Goal: Task Accomplishment & Management: Manage account settings

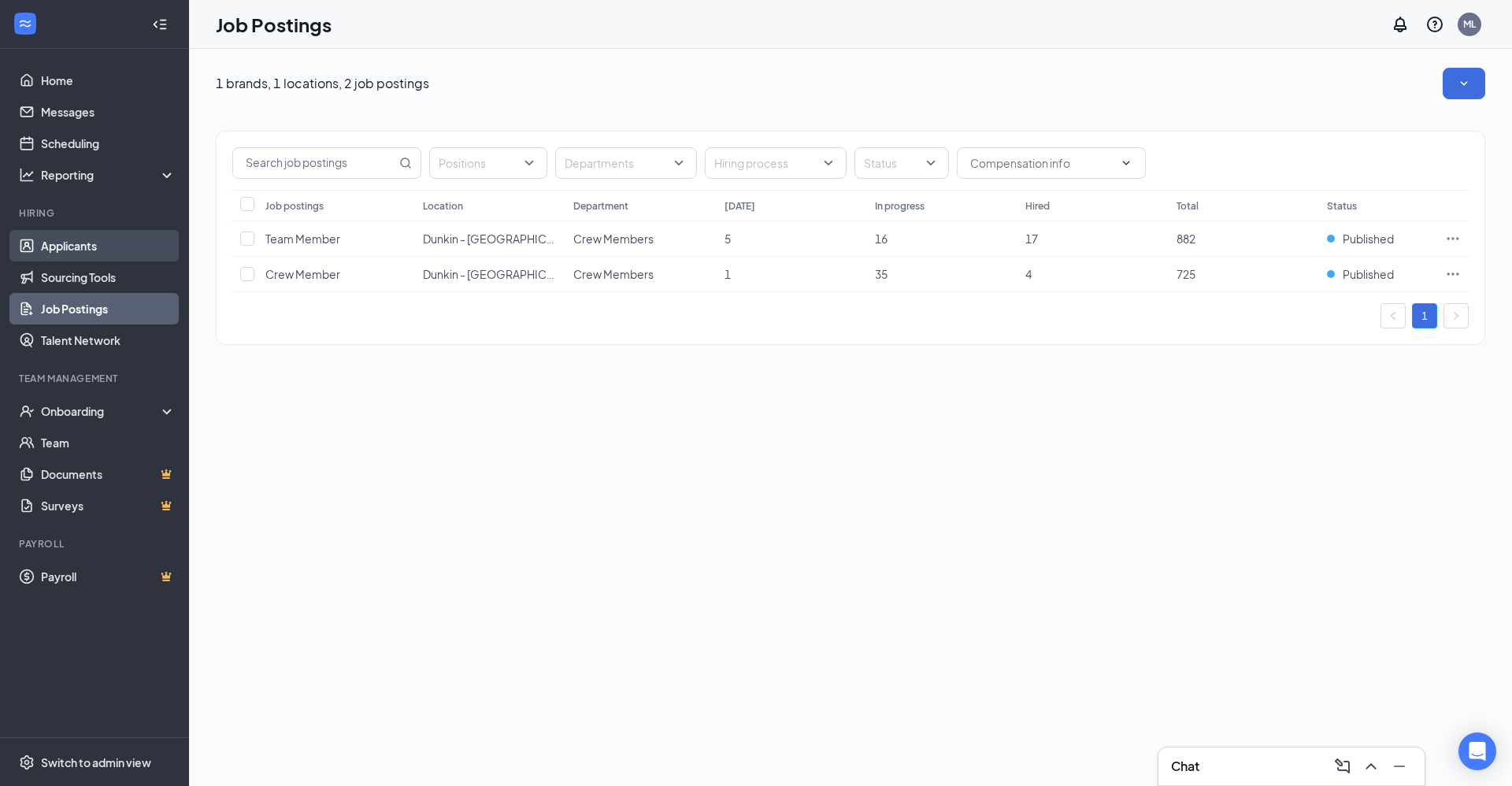
click at [106, 243] on link "Applicants" at bounding box center [108, 245] width 134 height 32
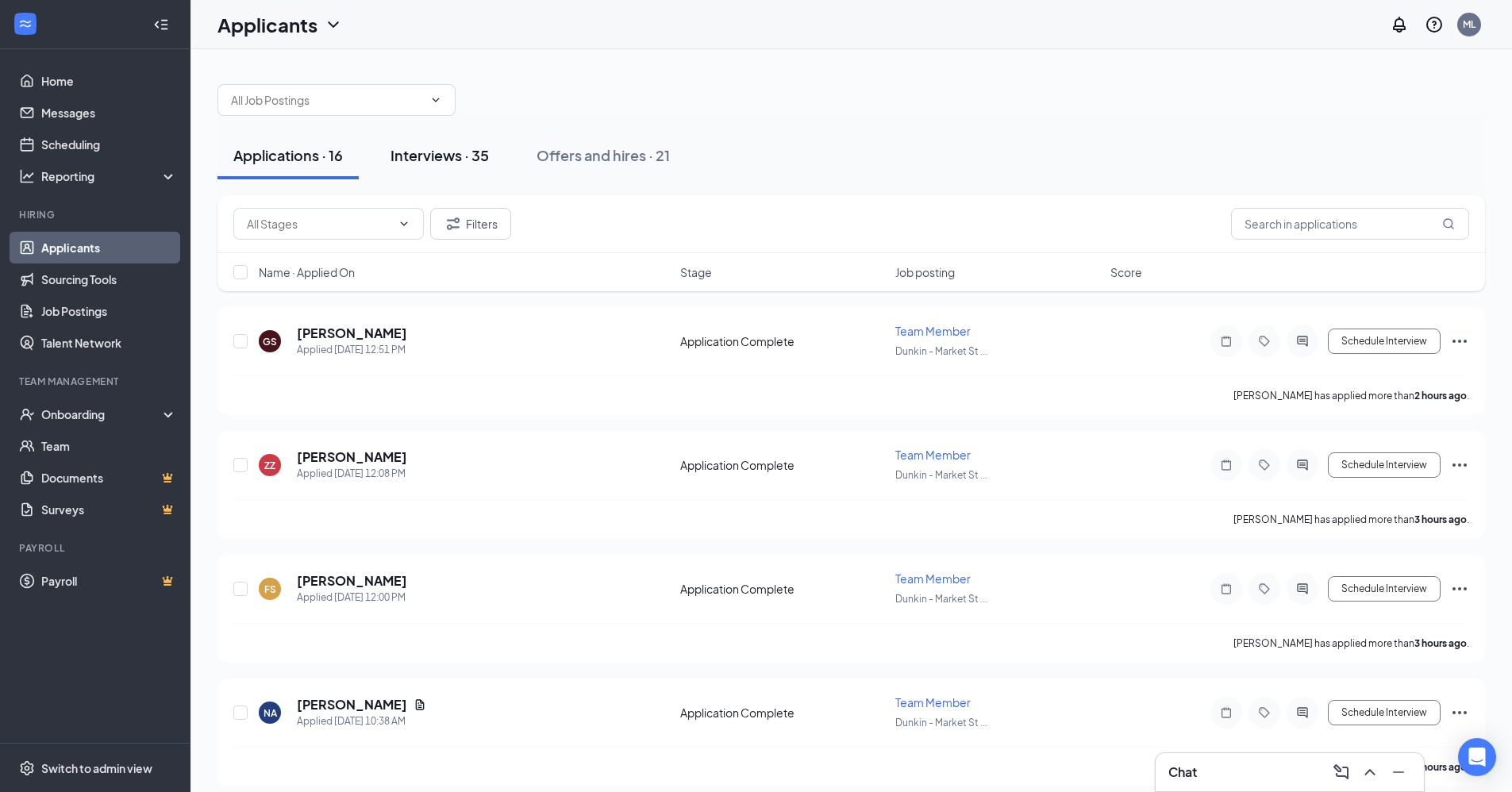
click at [432, 156] on div "Interviews · 35" at bounding box center [439, 155] width 99 height 20
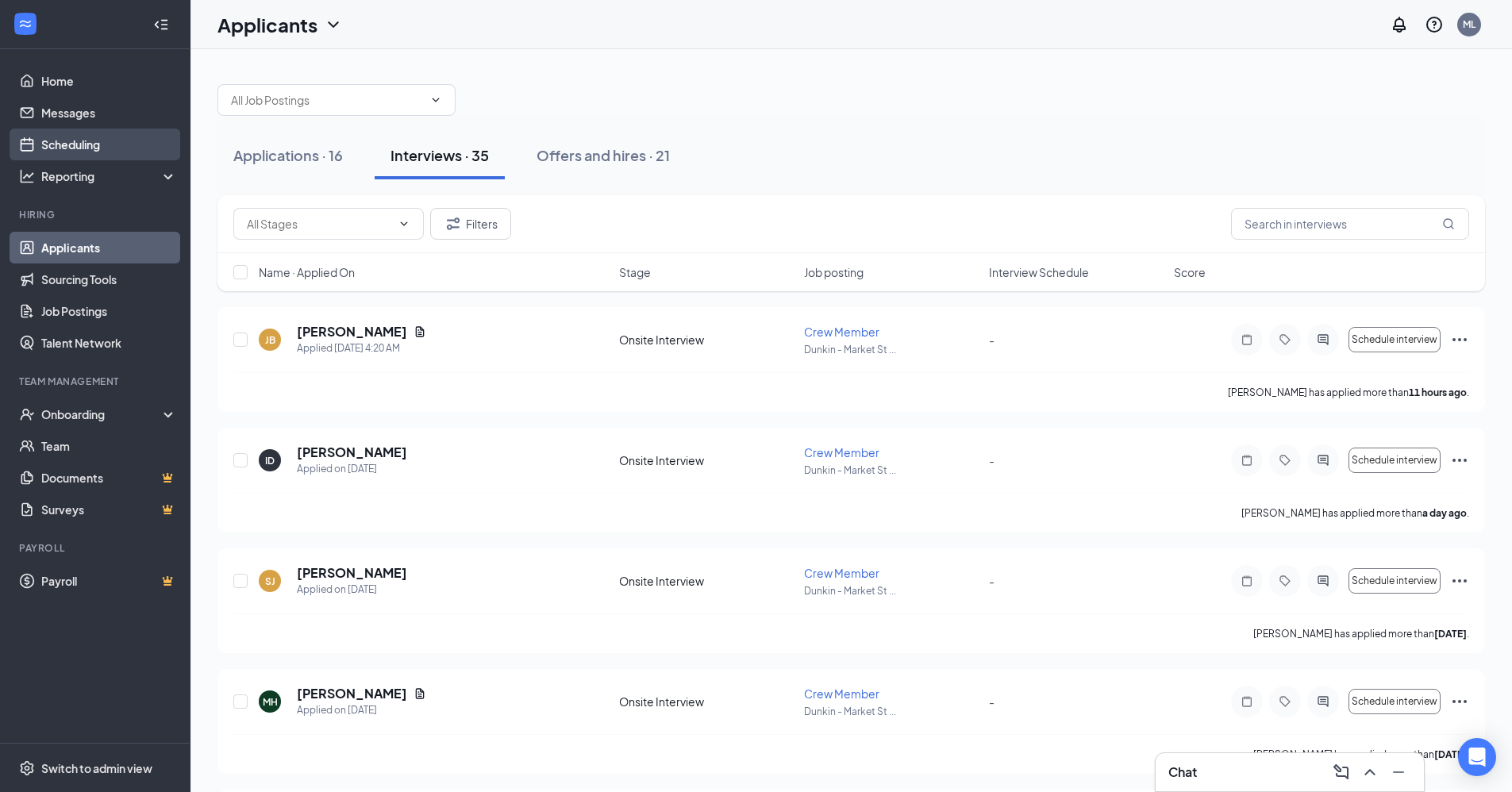
click at [134, 142] on link "Scheduling" at bounding box center [109, 144] width 135 height 32
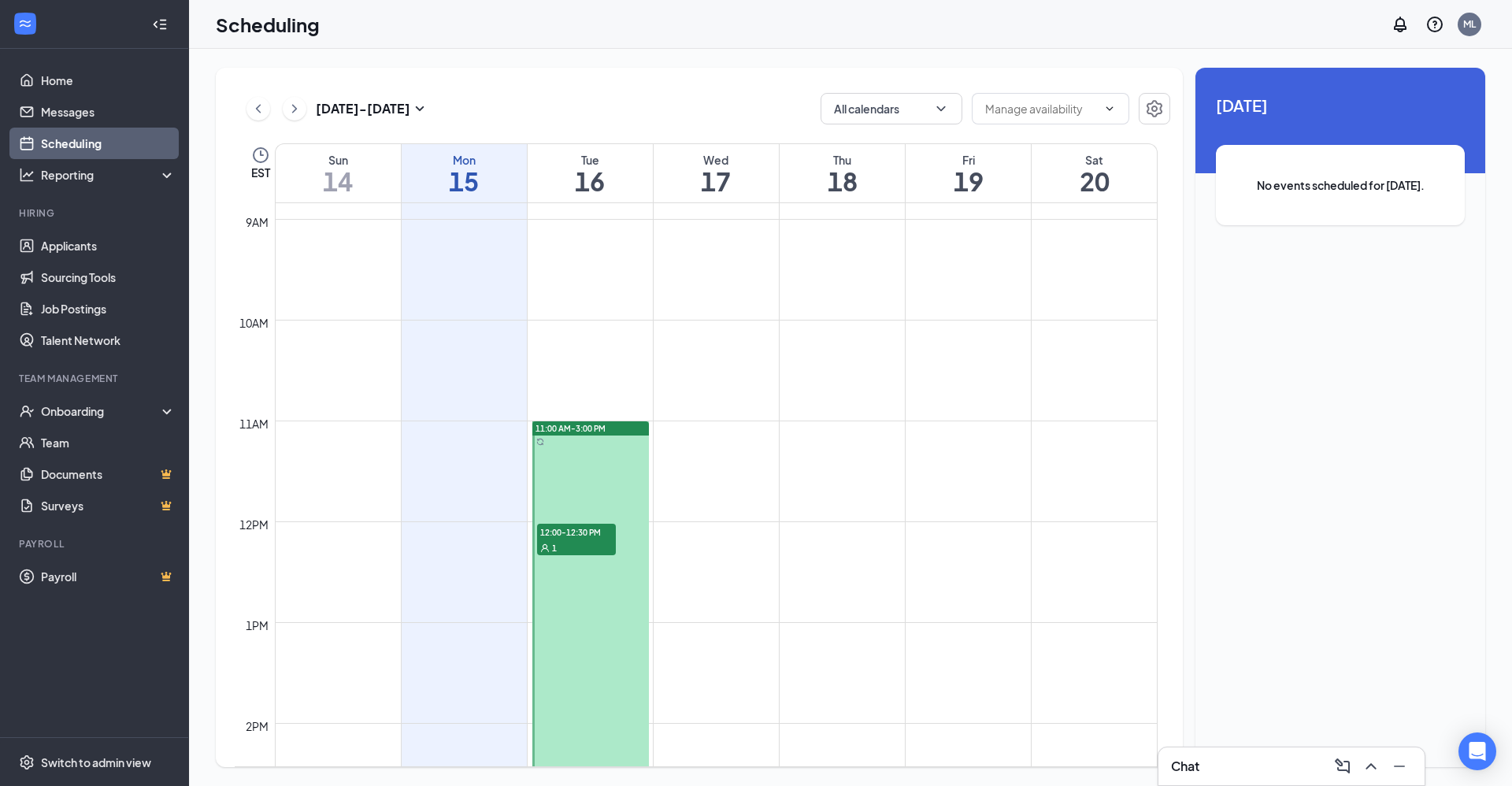
scroll to position [932, 0]
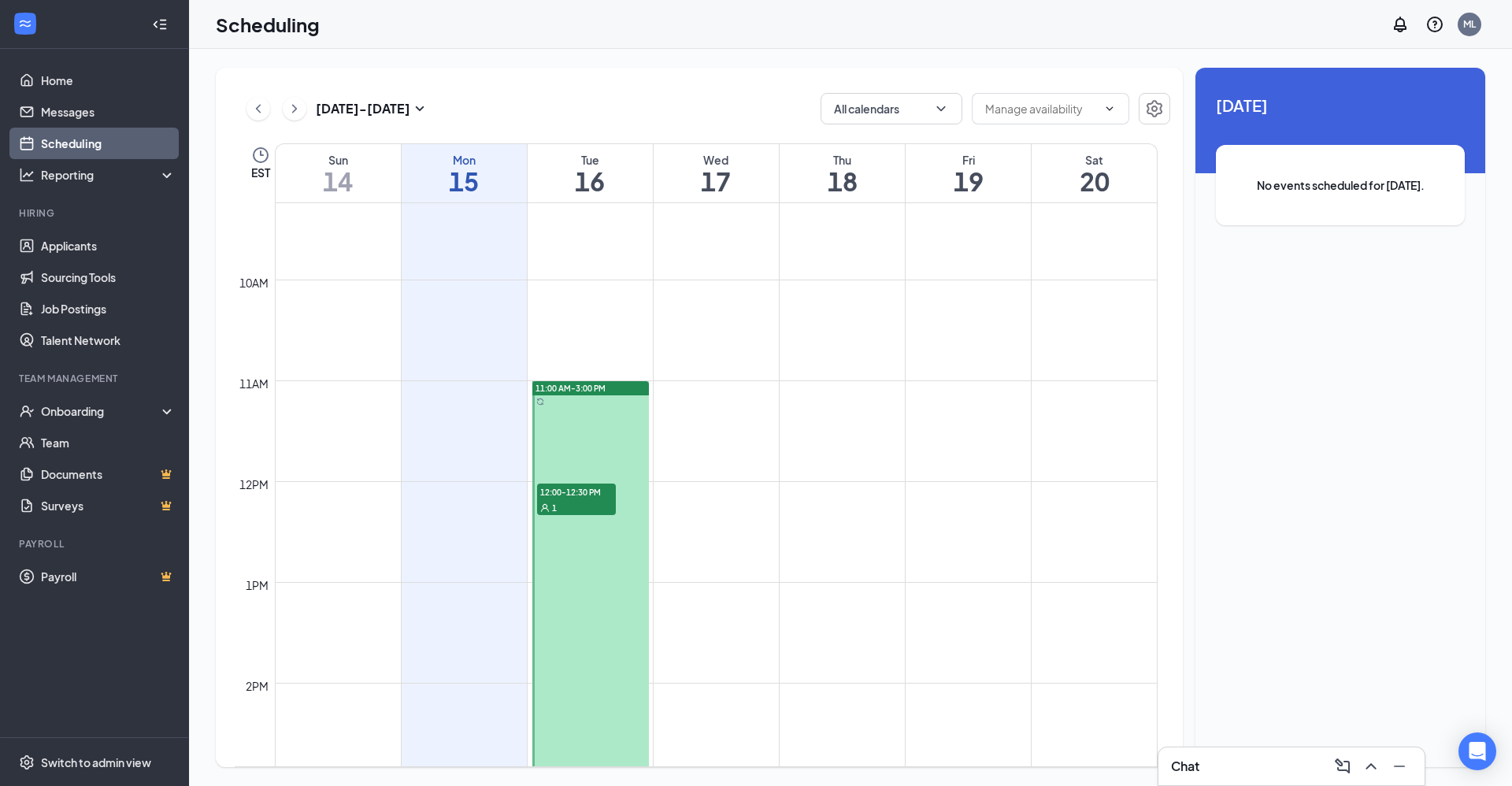
drag, startPoint x: 612, startPoint y: 489, endPoint x: 606, endPoint y: 457, distance: 32.6
click at [606, 457] on link "11:00 AM-3:00 PM 12:00-12:30 PM 1" at bounding box center [589, 581] width 121 height 404
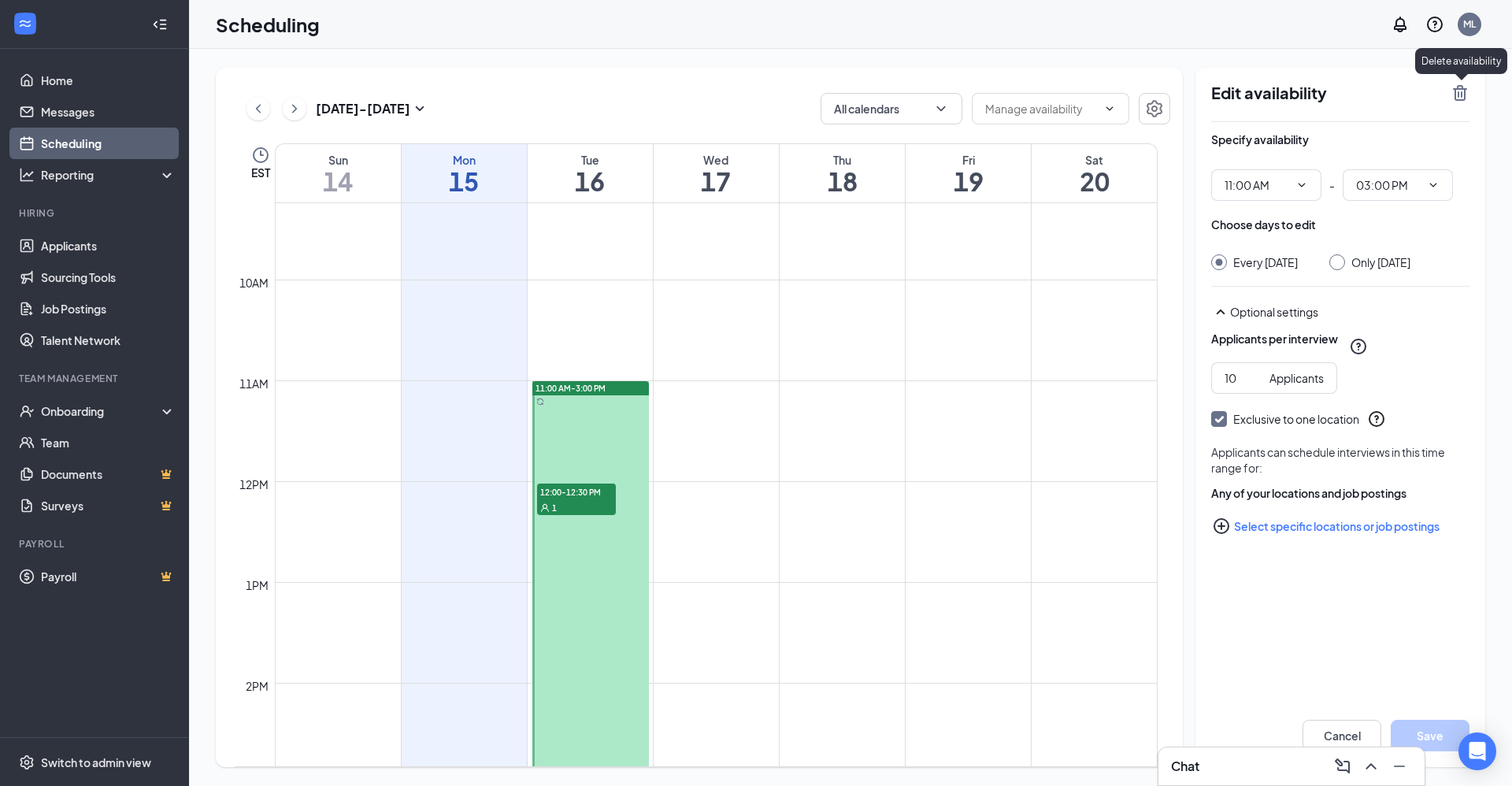
click at [1463, 93] on icon "TrashOutline" at bounding box center [1460, 92] width 15 height 15
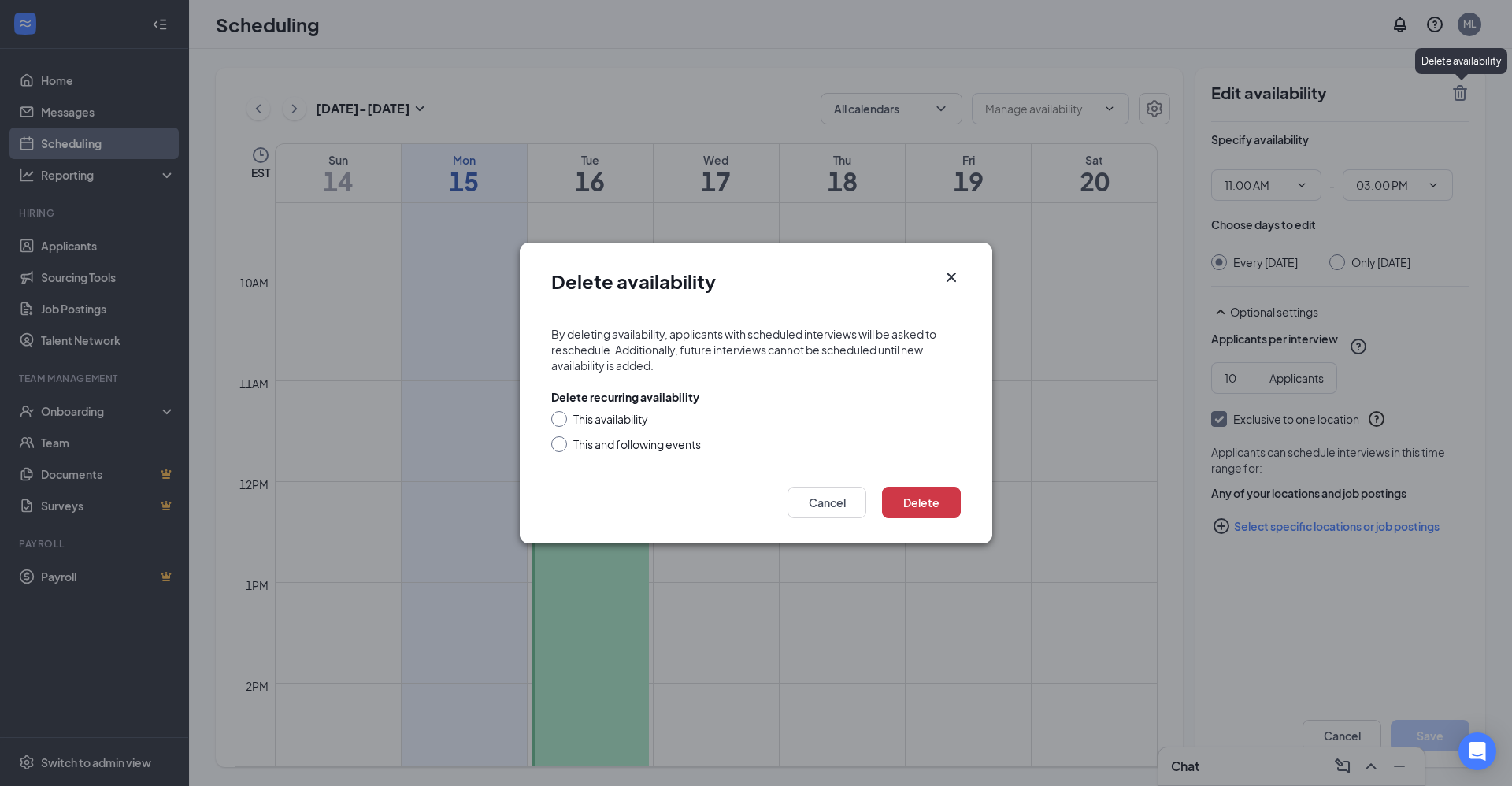
click at [558, 415] on input "This availability" at bounding box center [557, 416] width 11 height 11
radio input "true"
click at [912, 500] on button "Delete" at bounding box center [921, 502] width 78 height 32
